Goal: Transaction & Acquisition: Subscribe to service/newsletter

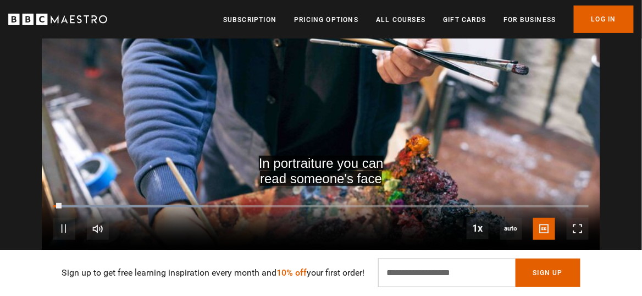
scroll to position [1082, 0]
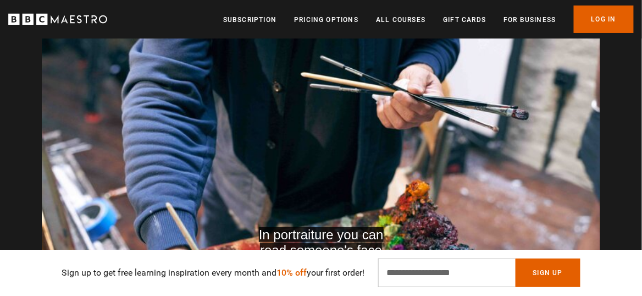
click at [620, 142] on div "In portraiture you can read someone's face Video Player is loading. Play Course…" at bounding box center [321, 139] width 642 height 314
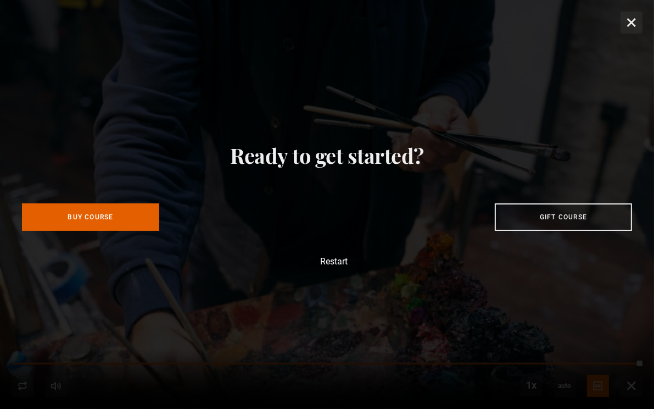
scroll to position [0, 1640]
click at [640, 36] on div "Ready to get started? Buy Course Gift course Restart" at bounding box center [327, 204] width 654 height 409
click at [641, 26] on div "Ready to get started? Buy Course Gift course Restart" at bounding box center [327, 204] width 654 height 409
click at [631, 23] on div "Ready to get started? Buy Course Gift course Restart" at bounding box center [327, 204] width 654 height 409
click at [636, 30] on div "Ready to get started? Buy Course Gift course Restart" at bounding box center [327, 204] width 654 height 409
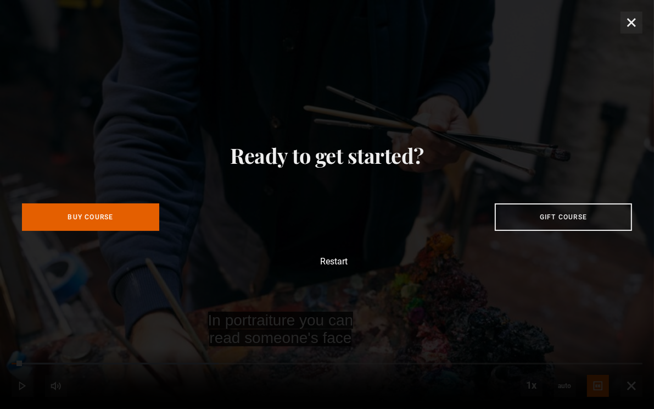
click at [608, 279] on div "Ready to get started? Buy Course Gift course Restart" at bounding box center [327, 204] width 654 height 409
click at [603, 279] on div "Ready to get started? Buy Course Gift course Restart" at bounding box center [327, 204] width 654 height 409
click at [641, 18] on div "Ready to get started? Buy Course Gift course Restart" at bounding box center [327, 204] width 654 height 409
click at [630, 20] on div "Ready to get started? Buy Course Gift course Restart" at bounding box center [327, 204] width 654 height 409
click at [636, 19] on div "Ready to get started? Buy Course Gift course Restart" at bounding box center [327, 204] width 654 height 409
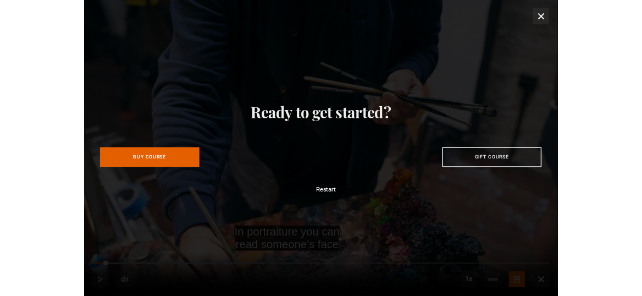
scroll to position [0, 1766]
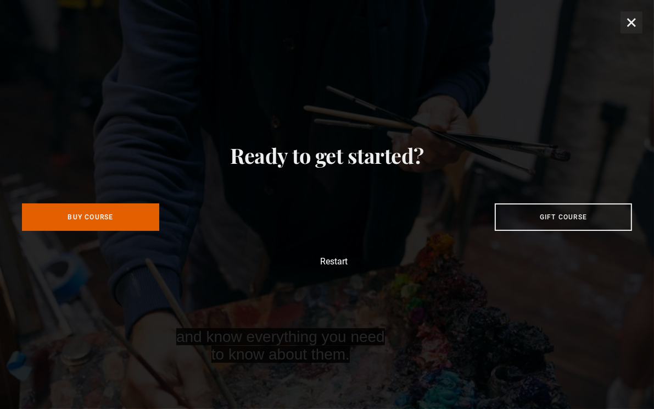
click at [344, 265] on button "Restart" at bounding box center [327, 261] width 41 height 9
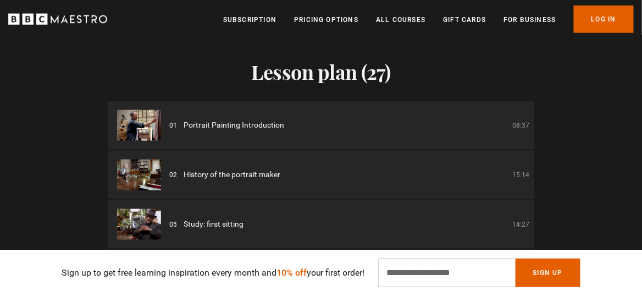
scroll to position [1363, 0]
click at [272, 126] on span "Portrait Painting Introduction" at bounding box center [234, 124] width 101 height 12
click at [237, 125] on span "Portrait Painting Introduction" at bounding box center [234, 124] width 101 height 12
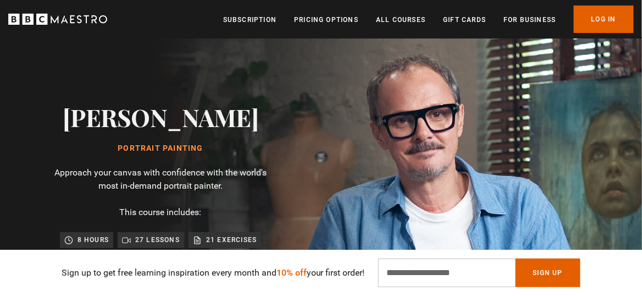
scroll to position [0, 0]
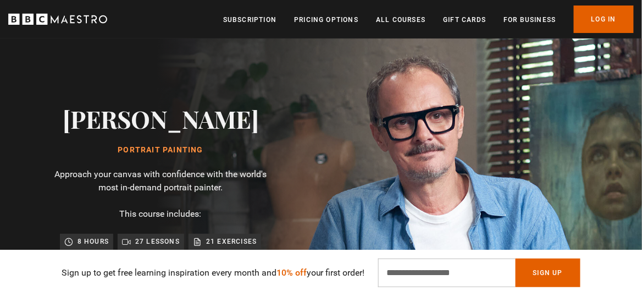
click at [414, 17] on link "All Courses" at bounding box center [400, 19] width 49 height 11
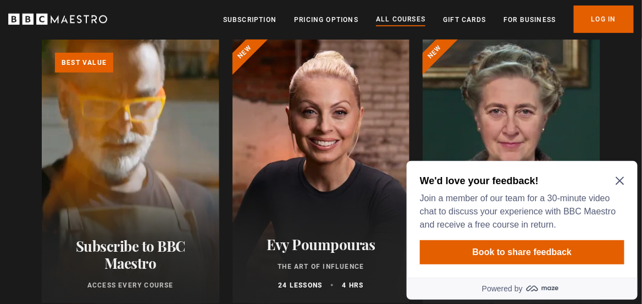
scroll to position [135, 0]
click at [622, 183] on icon "Close Maze Prompt" at bounding box center [619, 180] width 8 height 8
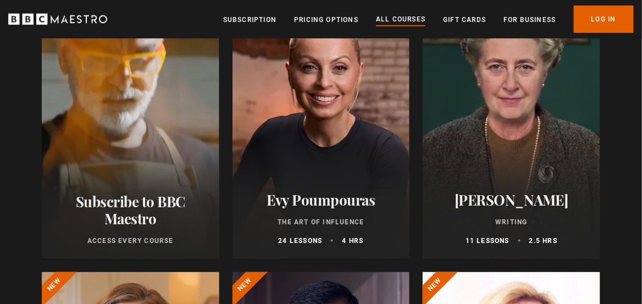
scroll to position [178, 0]
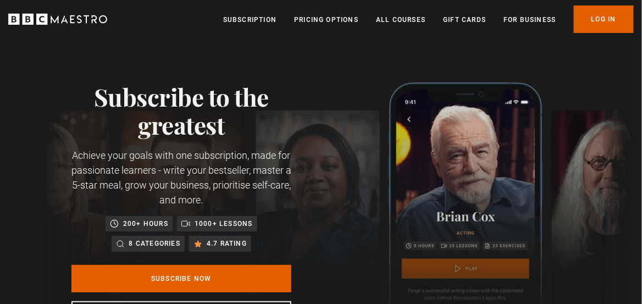
click at [405, 23] on link "All Courses" at bounding box center [400, 19] width 49 height 11
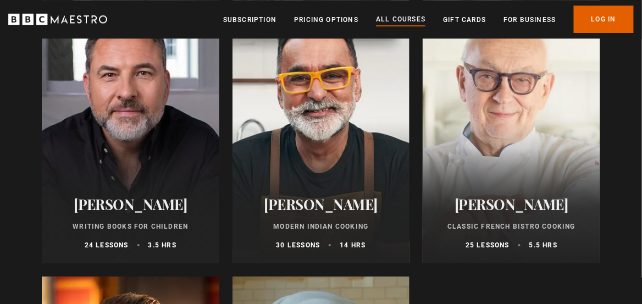
scroll to position [4049, 0]
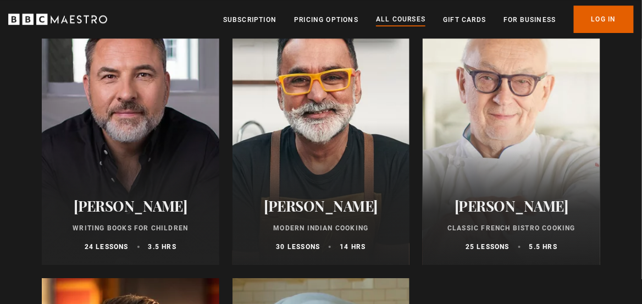
click at [339, 23] on link "Pricing Options" at bounding box center [326, 19] width 64 height 11
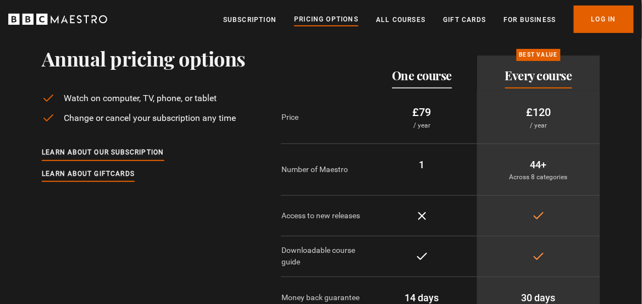
scroll to position [36, 0]
click at [151, 153] on link "Learn about our subscription" at bounding box center [103, 153] width 122 height 12
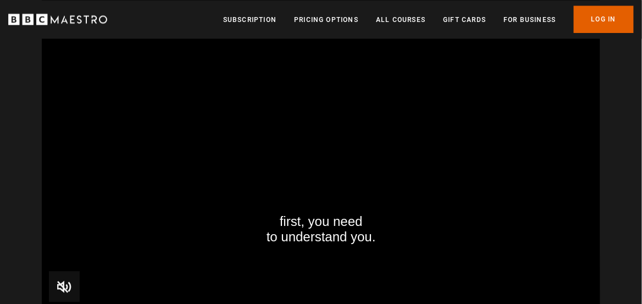
scroll to position [1617, 0]
